Goal: Information Seeking & Learning: Learn about a topic

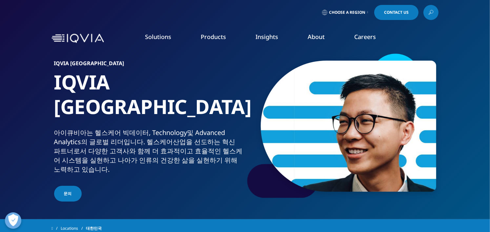
click at [272, 39] on link "Insights" at bounding box center [266, 37] width 23 height 8
click at [273, 36] on link "Insights" at bounding box center [266, 37] width 23 height 8
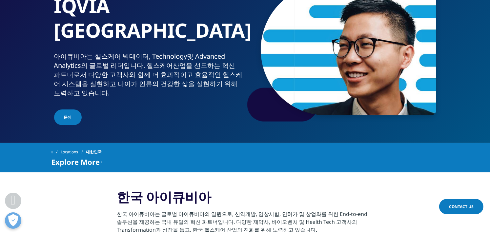
scroll to position [153, 0]
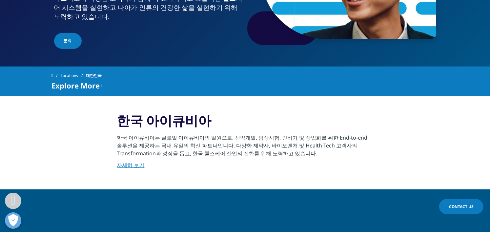
click at [138, 163] on link "자세히 보기" at bounding box center [131, 165] width 28 height 7
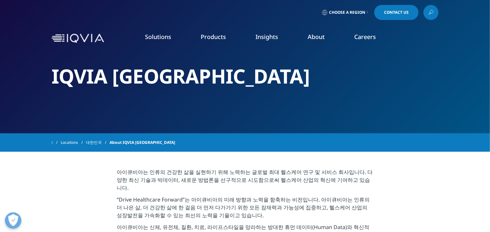
click at [51, 120] on link "DISCOVER INSIGHTS" at bounding box center [60, 120] width 95 height 6
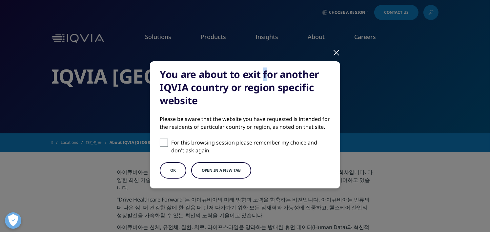
drag, startPoint x: 259, startPoint y: 71, endPoint x: 265, endPoint y: 70, distance: 6.6
click at [265, 70] on div "You are about to exit for another IQVIA country or region specific website" at bounding box center [245, 87] width 170 height 39
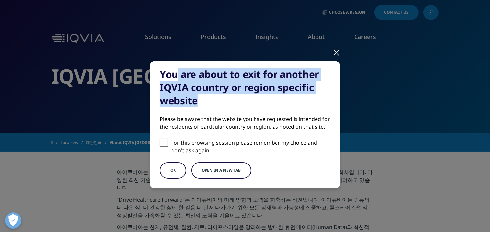
drag, startPoint x: 176, startPoint y: 77, endPoint x: 261, endPoint y: 96, distance: 87.5
click at [261, 96] on div "You are about to exit for another IQVIA country or region specific website" at bounding box center [245, 87] width 170 height 39
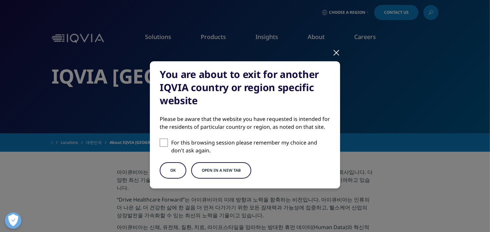
click at [242, 112] on div "You are about to exit for another IQVIA country or region specific website Plea…" at bounding box center [245, 124] width 190 height 127
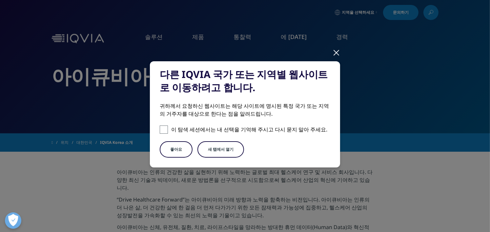
click at [174, 148] on font "좋아요" at bounding box center [176, 149] width 12 height 6
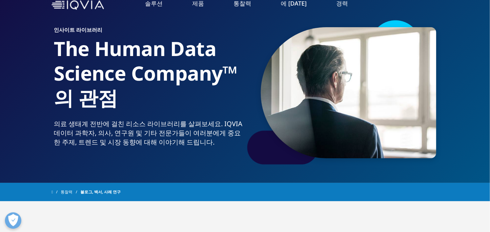
scroll to position [34, 0]
